Goal: Find specific page/section

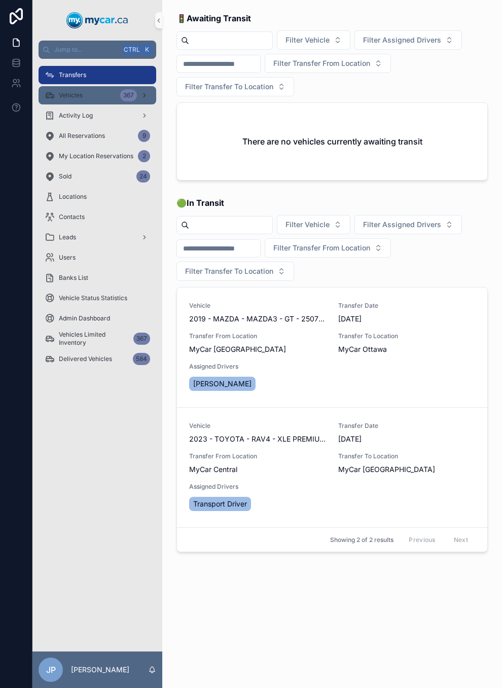
click at [81, 94] on span "Vehicles" at bounding box center [71, 95] width 24 height 8
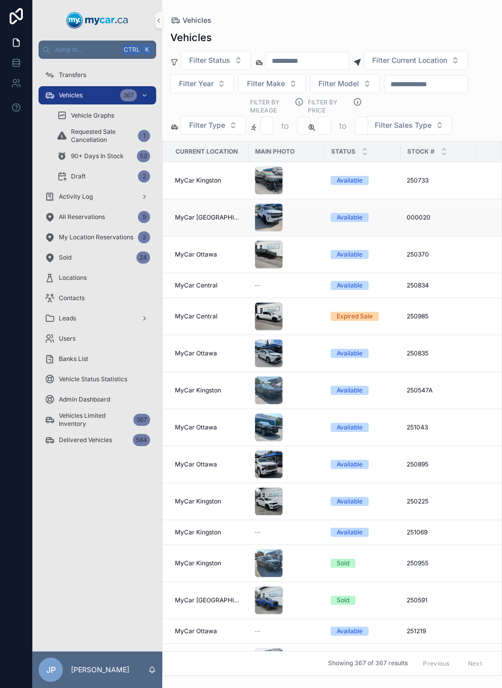
click at [337, 222] on div "Available" at bounding box center [350, 217] width 26 height 9
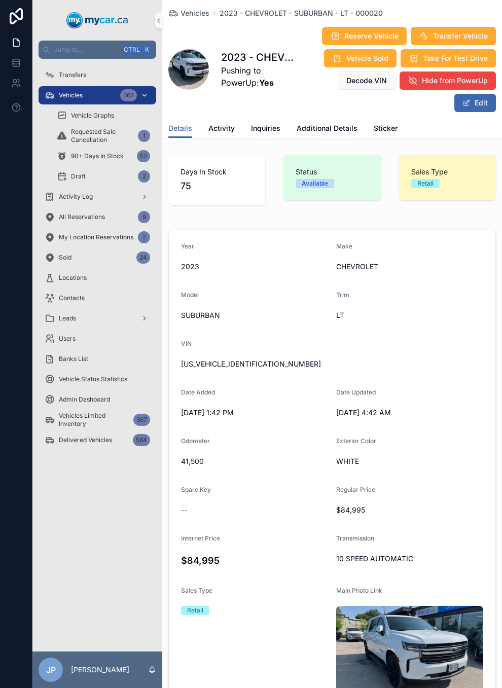
click at [100, 95] on div "Vehicles 367" at bounding box center [97, 95] width 105 height 16
